Goal: Task Accomplishment & Management: Manage account settings

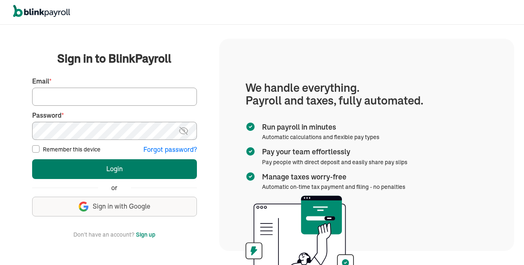
type input "[EMAIL_ADDRESS][DOMAIN_NAME]"
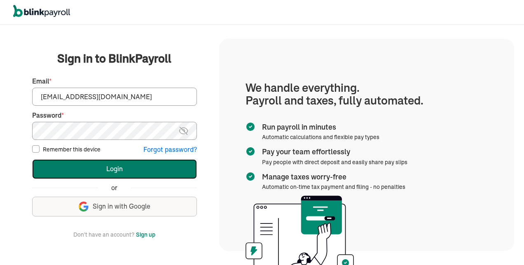
click at [80, 166] on button "Login" at bounding box center [114, 169] width 165 height 20
